Goal: Find specific page/section: Find specific page/section

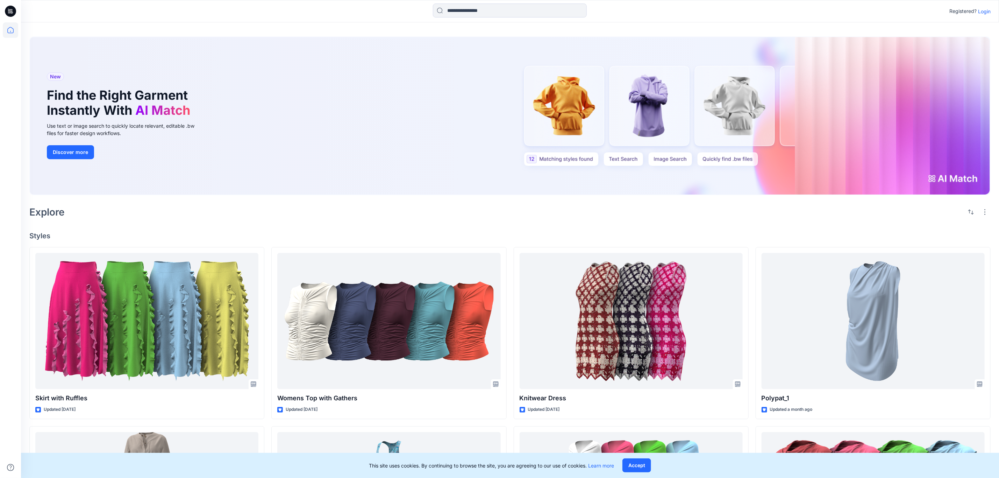
click at [989, 11] on p "Login" at bounding box center [984, 11] width 13 height 7
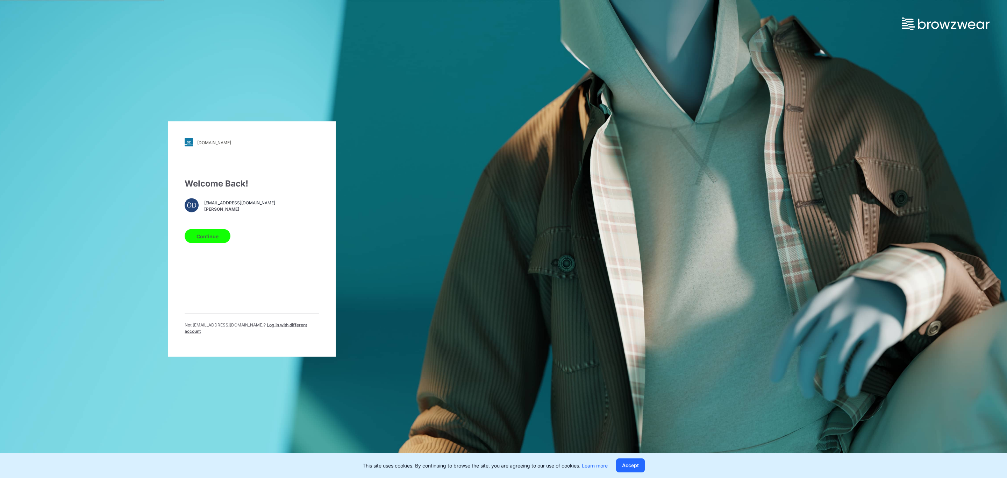
click at [216, 238] on button "Continue" at bounding box center [208, 236] width 46 height 14
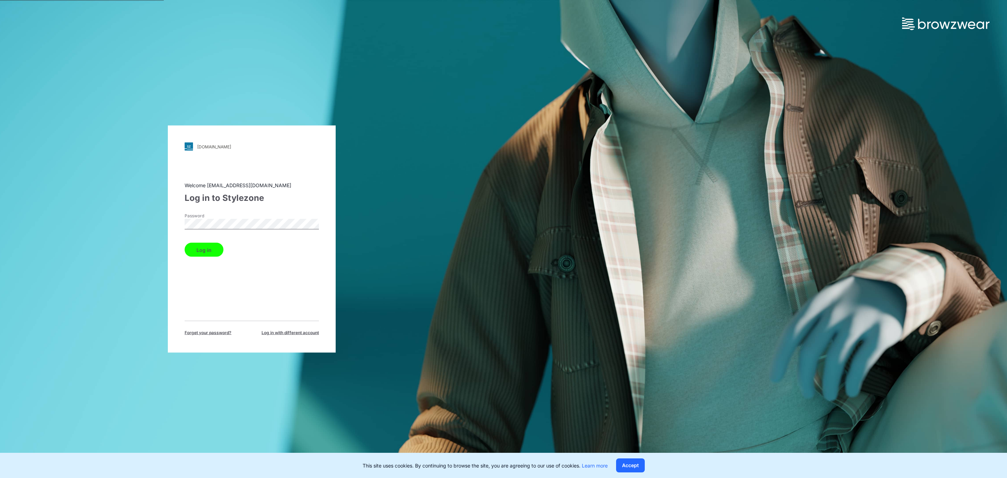
click at [202, 254] on button "Log in" at bounding box center [204, 250] width 39 height 14
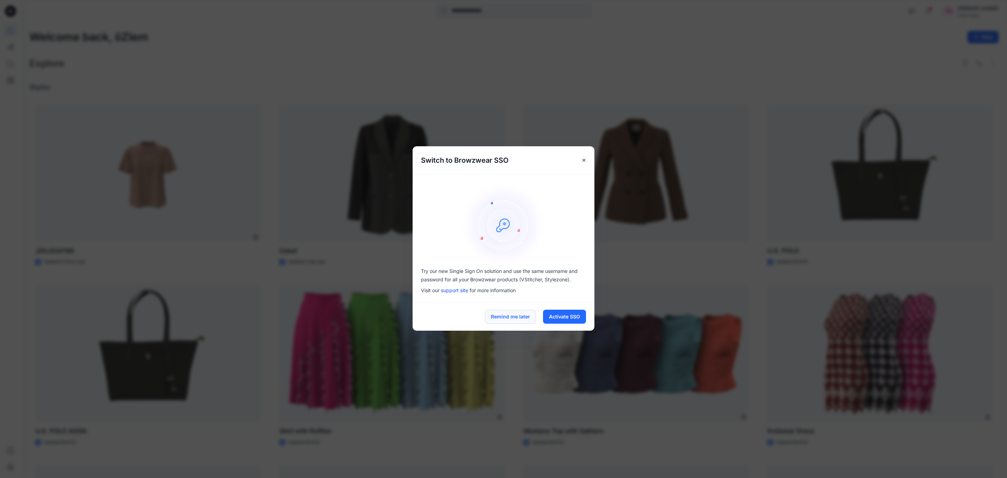
click at [523, 316] on button "Remind me later" at bounding box center [510, 316] width 51 height 14
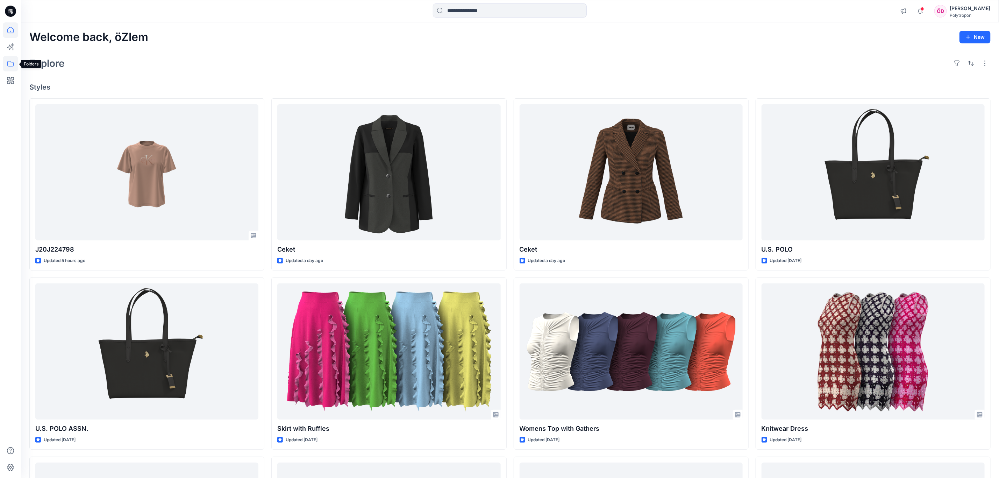
click at [5, 64] on icon at bounding box center [10, 63] width 15 height 15
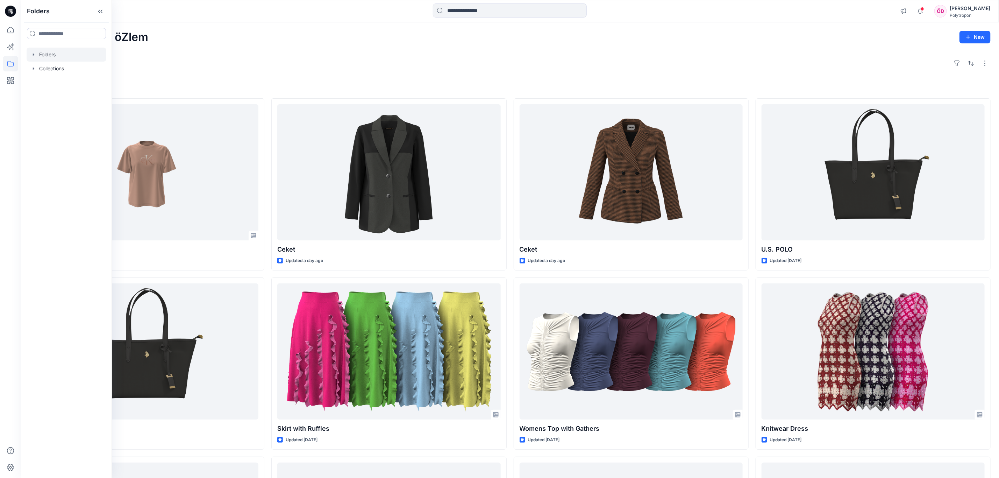
click at [63, 56] on div at bounding box center [67, 55] width 80 height 14
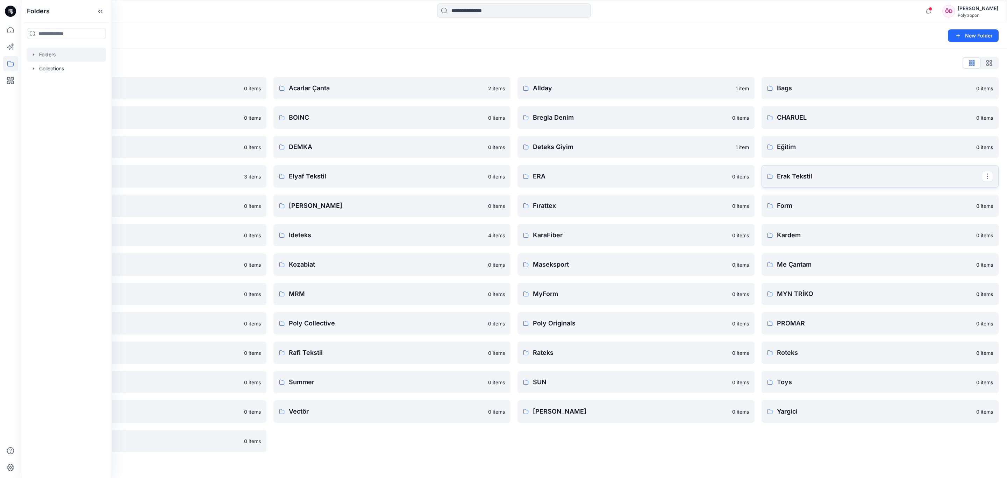
click at [802, 178] on p "Erak Tekstil" at bounding box center [879, 176] width 205 height 10
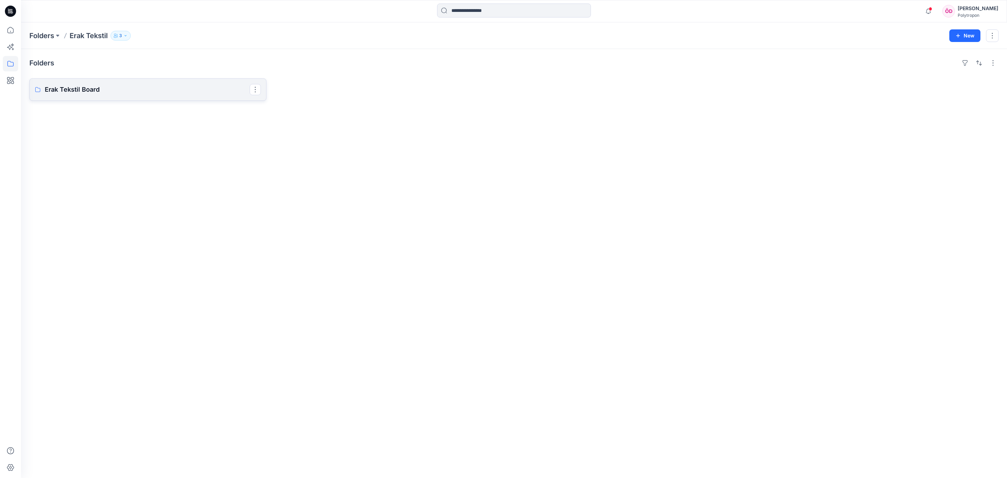
click at [164, 99] on link "Erak Tekstil Board" at bounding box center [147, 89] width 237 height 22
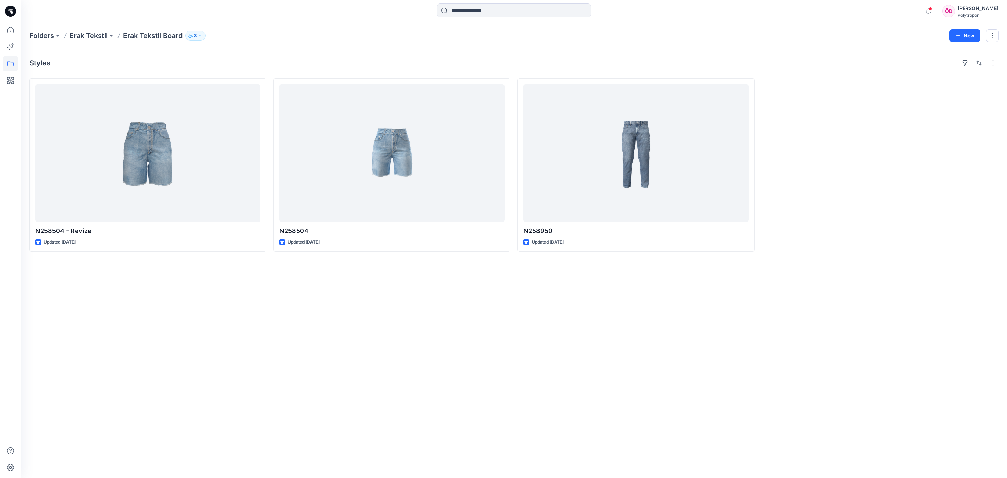
click at [197, 37] on p "3" at bounding box center [195, 36] width 3 height 8
click at [338, 60] on div "Styles" at bounding box center [513, 62] width 969 height 11
click at [361, 343] on div "Styles N258504 - Revize Updated [DATE] N258504 Updated [DATE] N258950 Updated […" at bounding box center [514, 263] width 986 height 429
